Goal: Task Accomplishment & Management: Use online tool/utility

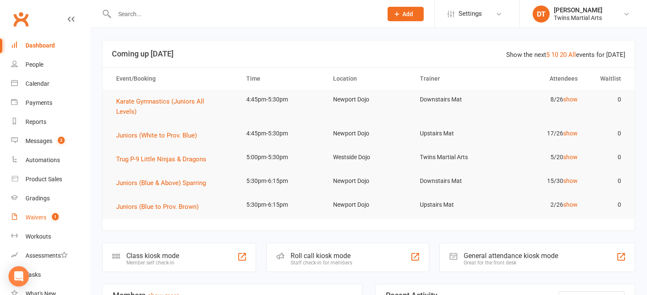
click at [43, 220] on div "Waivers" at bounding box center [36, 217] width 21 height 7
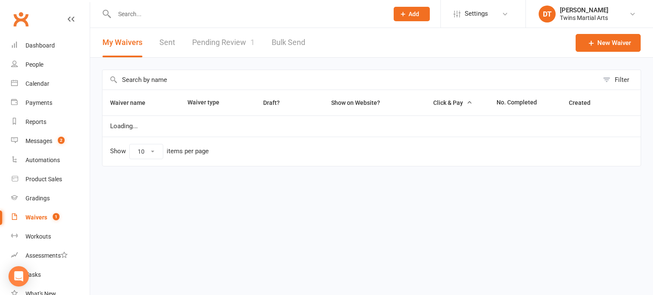
click at [233, 45] on link "Pending Review 1" at bounding box center [223, 42] width 62 height 29
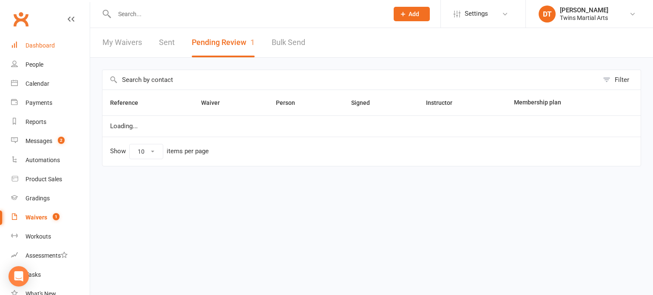
click at [56, 45] on link "Dashboard" at bounding box center [50, 45] width 79 height 19
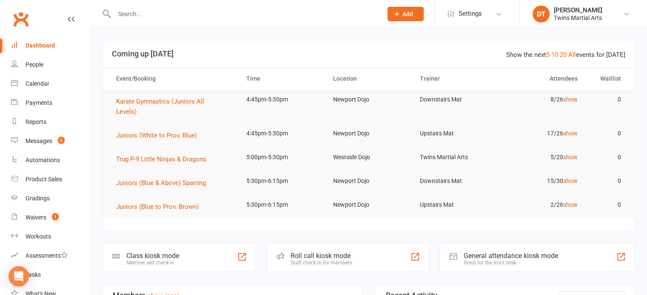
click at [371, 257] on div "Roll call kiosk mode Staff check-in for members" at bounding box center [347, 257] width 163 height 29
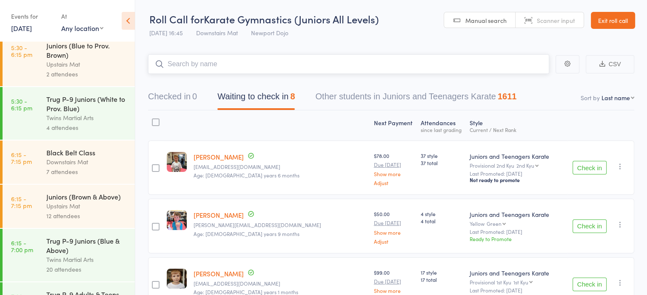
scroll to position [355, 0]
click at [86, 119] on div "Twins Martial Arts" at bounding box center [86, 119] width 81 height 10
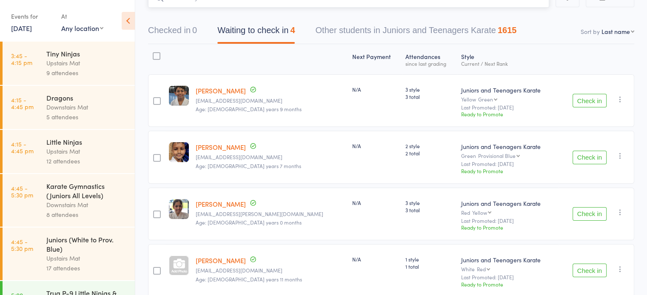
scroll to position [104, 0]
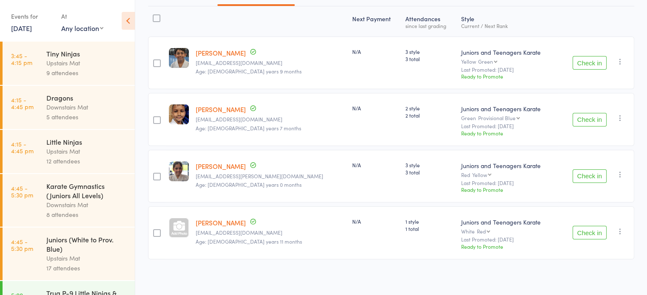
click at [360, 142] on div "N/A" at bounding box center [375, 119] width 53 height 53
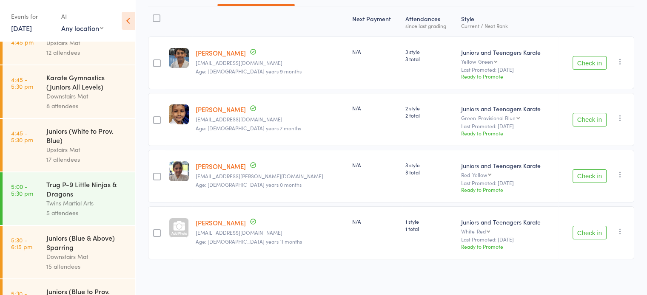
scroll to position [236, 0]
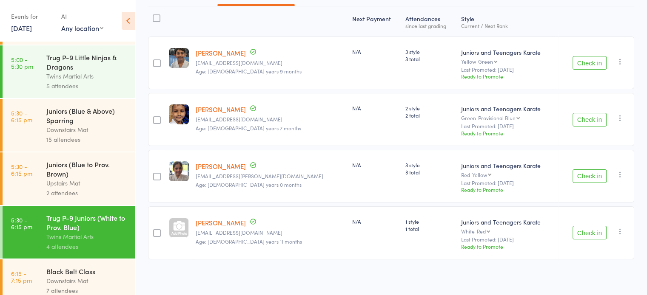
click at [93, 81] on div "Twins Martial Arts" at bounding box center [86, 76] width 81 height 10
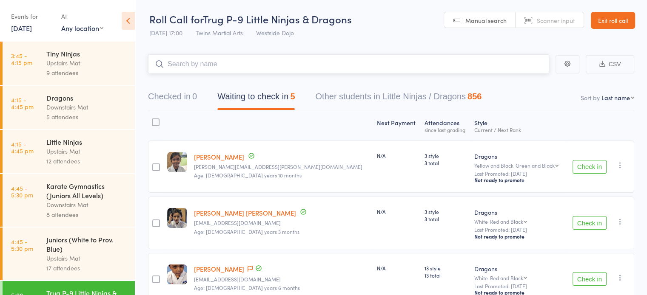
click at [281, 62] on input "search" at bounding box center [348, 64] width 401 height 20
type input "ahana sethi"
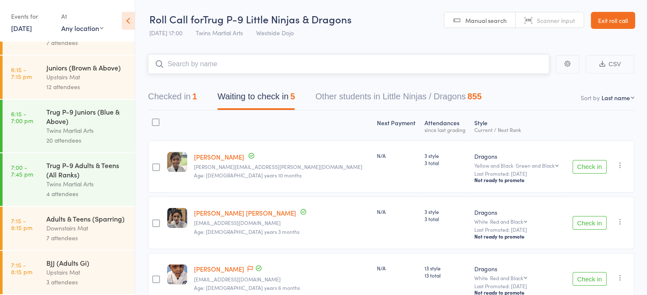
scroll to position [496, 0]
click at [92, 126] on div "Twins Martial Arts" at bounding box center [86, 131] width 81 height 10
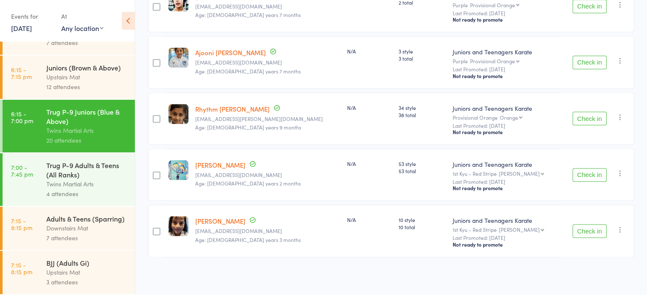
scroll to position [495, 0]
click at [82, 170] on div "Trug P-9 Adults & Teens (All Ranks)" at bounding box center [86, 170] width 81 height 19
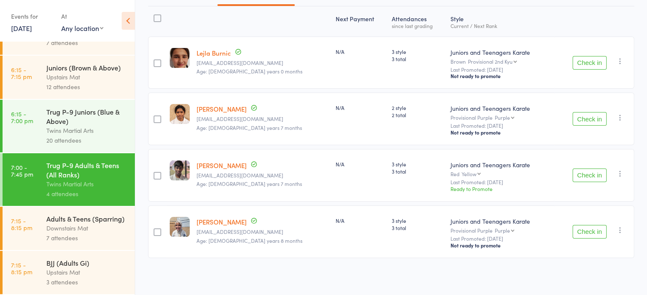
scroll to position [497, 0]
click at [60, 233] on div "Downstairs Mat" at bounding box center [86, 229] width 81 height 10
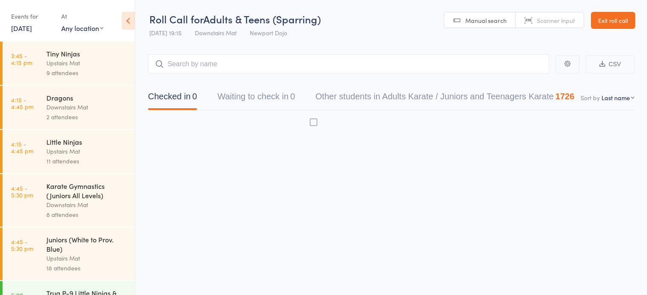
click at [79, 228] on div "Juniors (White to Prov. Blue) Upstairs Mat 18 attendees" at bounding box center [90, 254] width 88 height 53
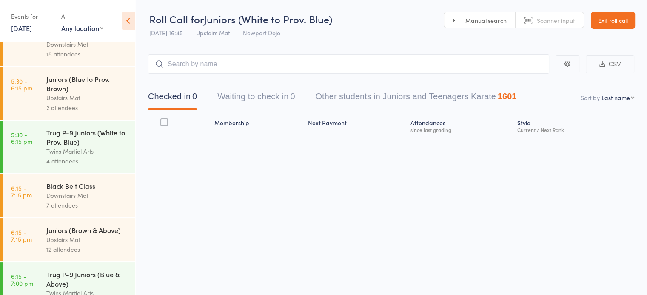
scroll to position [497, 0]
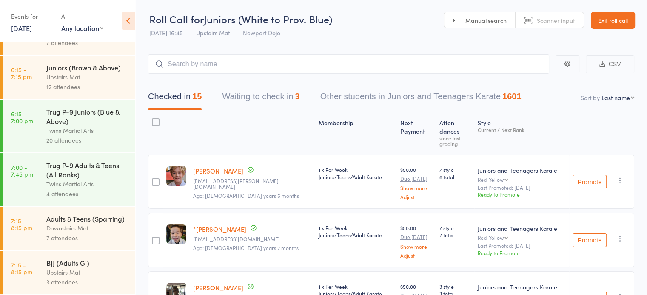
click at [61, 219] on div "Adults & Teens (Sparring)" at bounding box center [86, 218] width 81 height 9
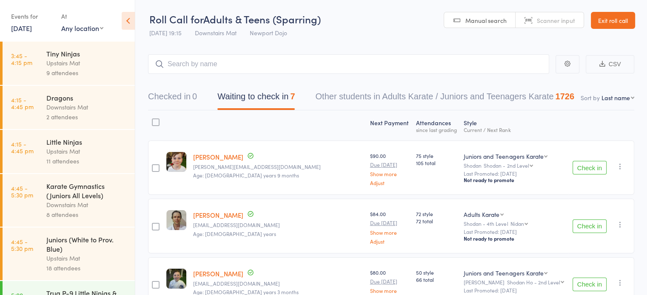
click at [375, 31] on header "Roll Call for Adults & Teens (Sparring) 13 Aug 19:15 Downstairs Mat Newport Doj…" at bounding box center [390, 21] width 511 height 42
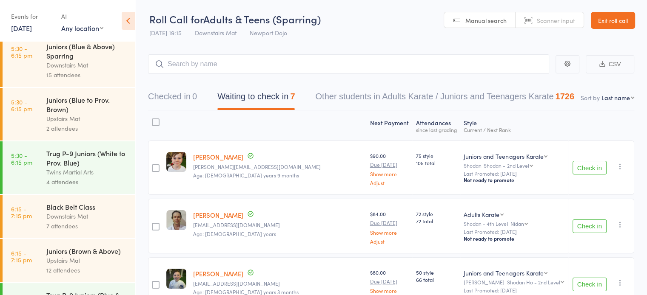
scroll to position [497, 0]
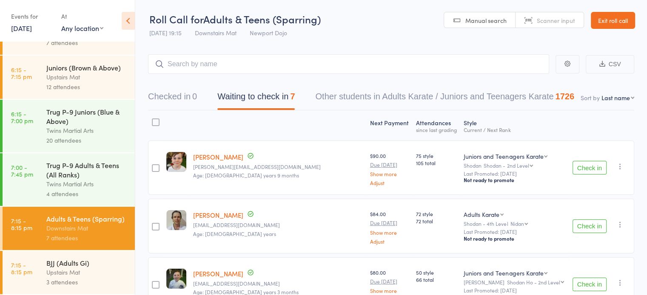
click at [73, 167] on div "Trug P-9 Adults & Teens (All Ranks)" at bounding box center [86, 170] width 81 height 19
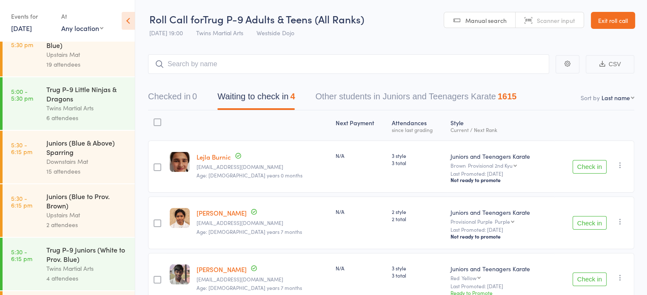
scroll to position [219, 0]
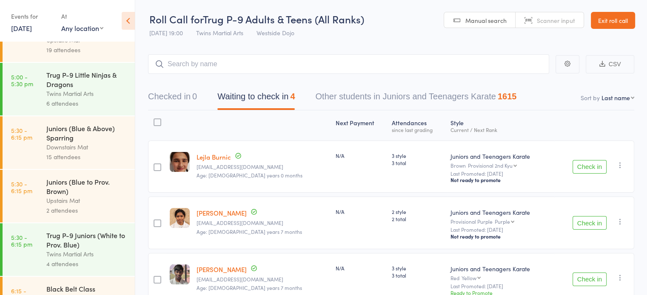
click at [84, 93] on div "Twins Martial Arts" at bounding box center [86, 94] width 81 height 10
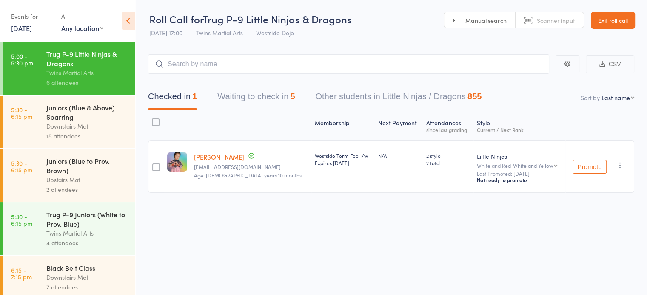
scroll to position [272, 0]
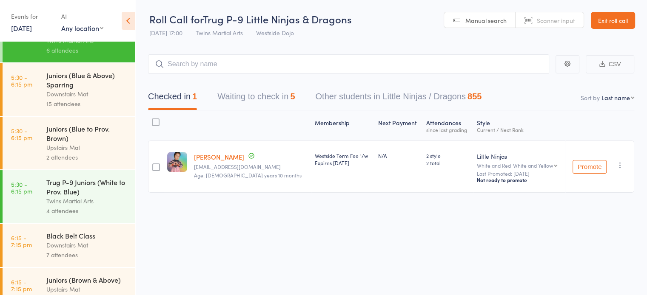
click at [79, 206] on div "Twins Martial Arts" at bounding box center [86, 201] width 81 height 10
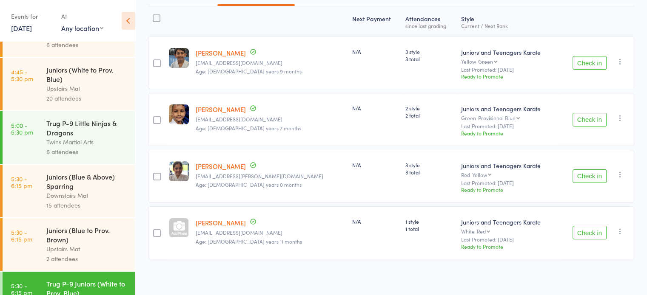
scroll to position [170, 0]
click at [94, 127] on div "Trug P-9 Little Ninjas & Dragons" at bounding box center [86, 128] width 81 height 19
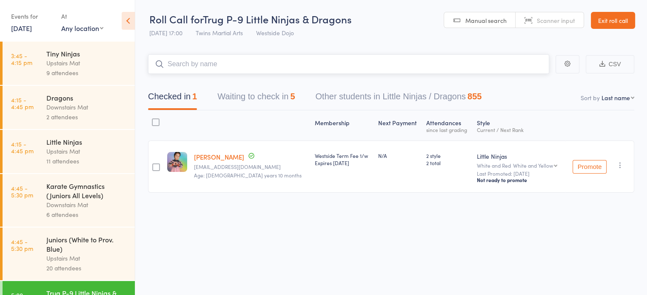
click at [283, 100] on button "Waiting to check in 5" at bounding box center [255, 99] width 77 height 23
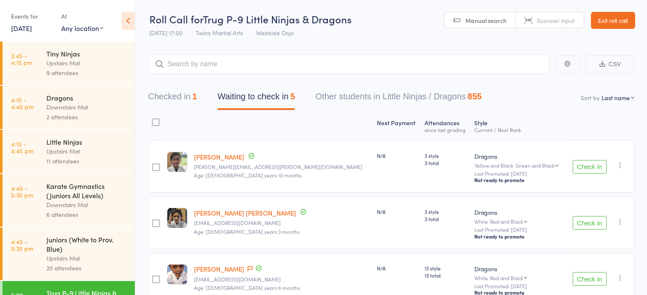
click at [295, 185] on div "Adhira Biswas neel.indranil@gmail.com Age: 6 years 10 months" at bounding box center [281, 167] width 183 height 52
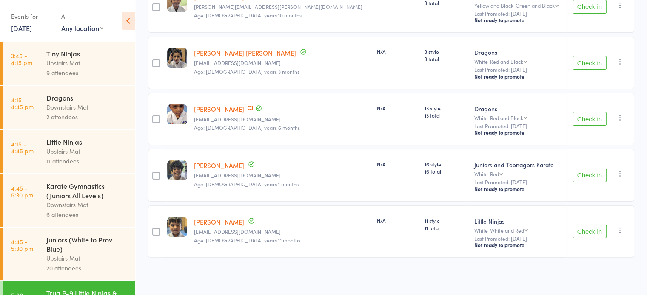
scroll to position [159, 0]
click at [619, 176] on icon "button" at bounding box center [620, 174] width 9 height 9
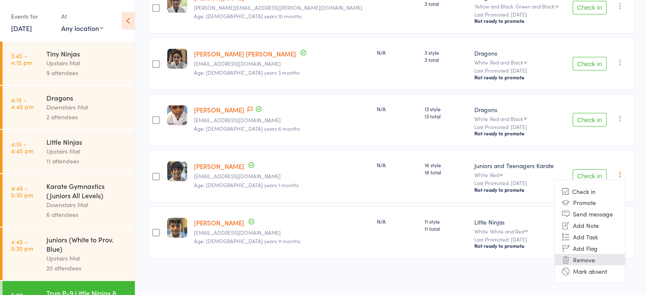
click at [585, 256] on li "Remove" at bounding box center [589, 259] width 70 height 11
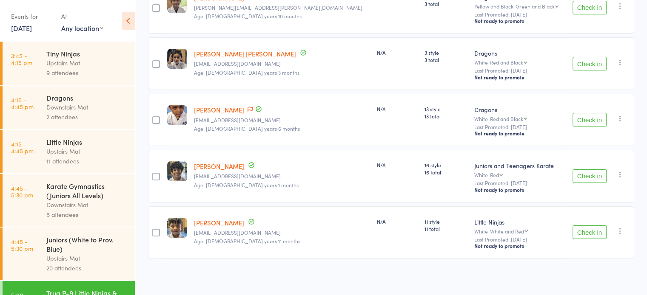
scroll to position [104, 0]
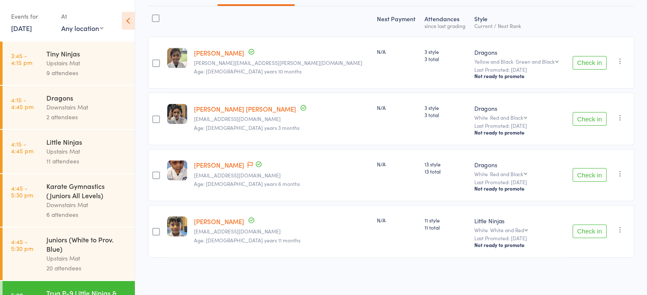
click at [373, 171] on div "N/A" at bounding box center [397, 175] width 48 height 52
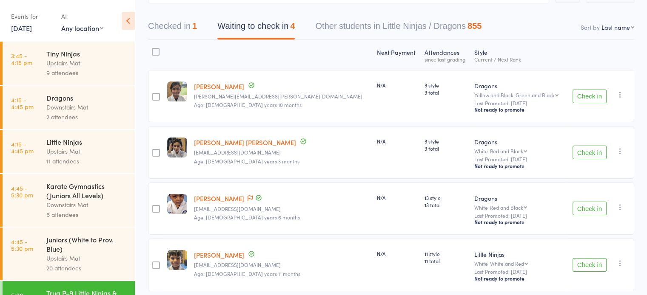
scroll to position [0, 0]
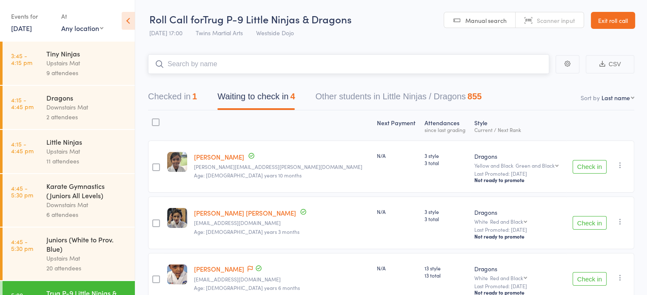
click at [295, 56] on input "search" at bounding box center [348, 64] width 401 height 20
type input "ragnarok"
click at [159, 126] on label at bounding box center [156, 123] width 8 height 9
click at [153, 120] on input "checkbox" at bounding box center [153, 120] width 0 height 0
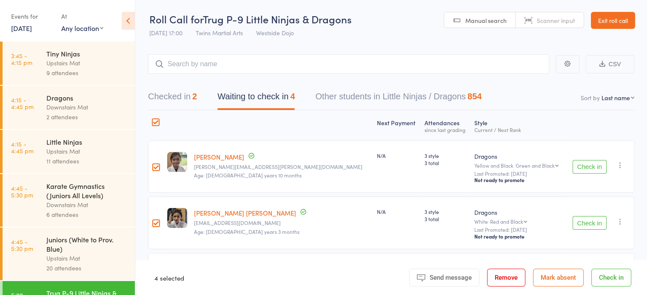
click at [156, 121] on div at bounding box center [156, 123] width 8 height 8
click at [153, 120] on input "checkbox" at bounding box center [153, 120] width 0 height 0
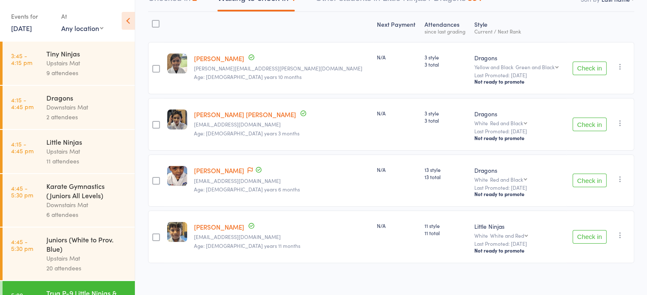
scroll to position [102, 0]
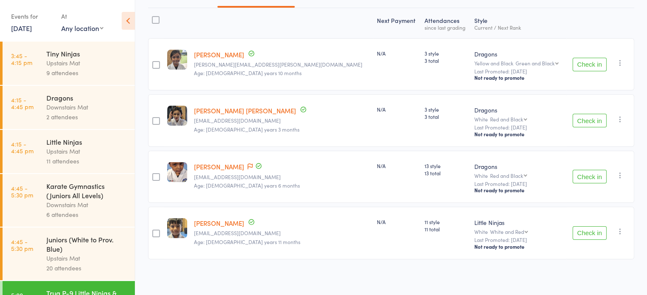
click at [158, 17] on div at bounding box center [156, 20] width 8 height 8
click at [153, 17] on input "checkbox" at bounding box center [153, 17] width 0 height 0
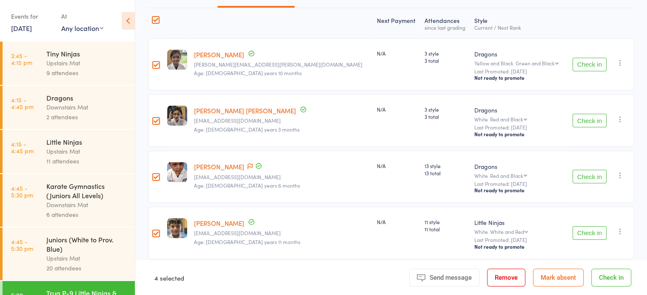
click at [617, 280] on button "Check in" at bounding box center [611, 278] width 40 height 18
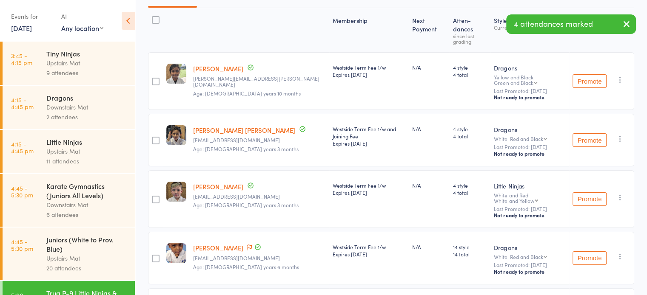
scroll to position [0, 0]
